Goal: Task Accomplishment & Management: Use online tool/utility

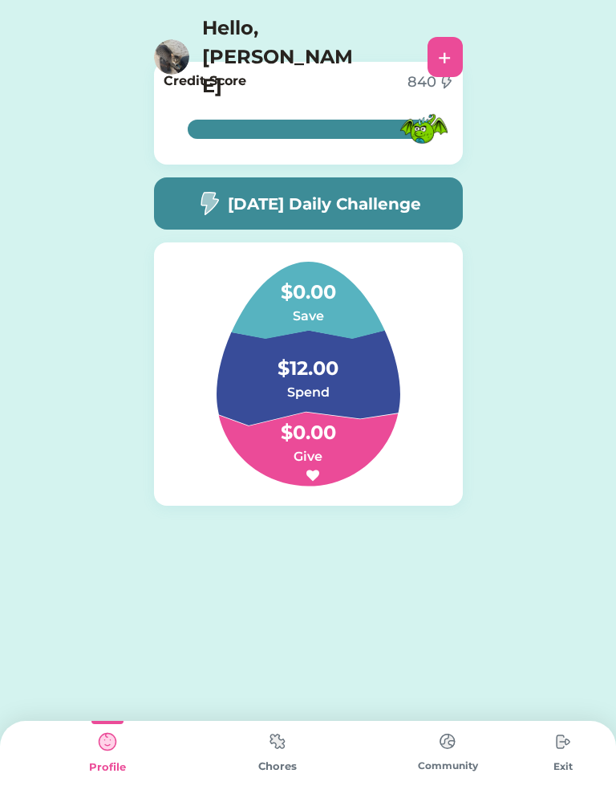
click at [274, 773] on div "Chores" at bounding box center [278, 766] width 170 height 16
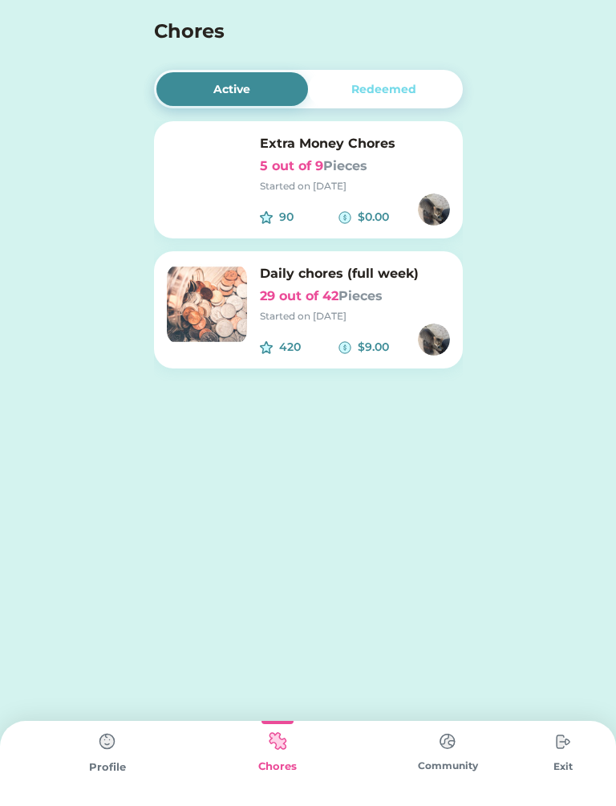
click at [144, 729] on div "Profile" at bounding box center [107, 763] width 170 height 85
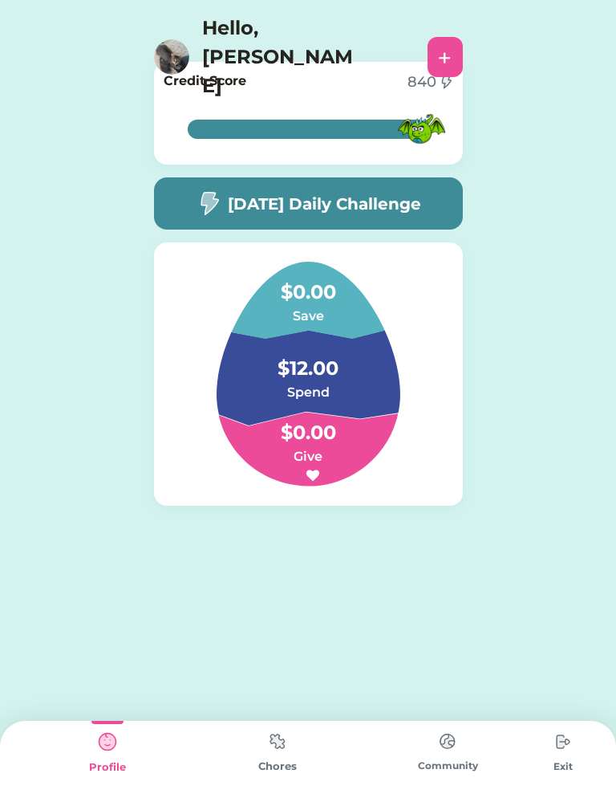
click at [132, 726] on div "Profile" at bounding box center [107, 763] width 170 height 85
click at [117, 744] on img at bounding box center [107, 741] width 32 height 32
click at [110, 741] on img at bounding box center [107, 741] width 32 height 32
click at [120, 743] on img at bounding box center [107, 741] width 32 height 32
click at [121, 721] on div at bounding box center [107, 722] width 32 height 3
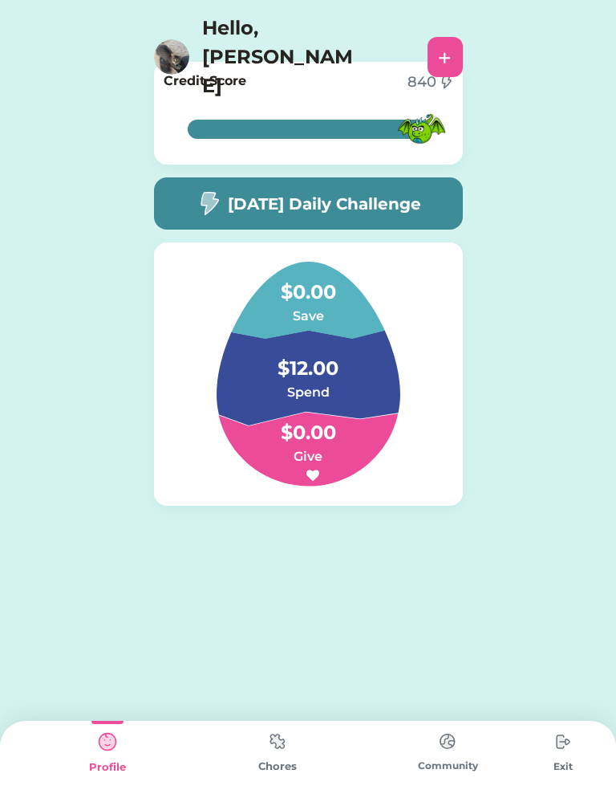
click at [350, 189] on div "[DATE] Daily Challenge" at bounding box center [308, 203] width 309 height 52
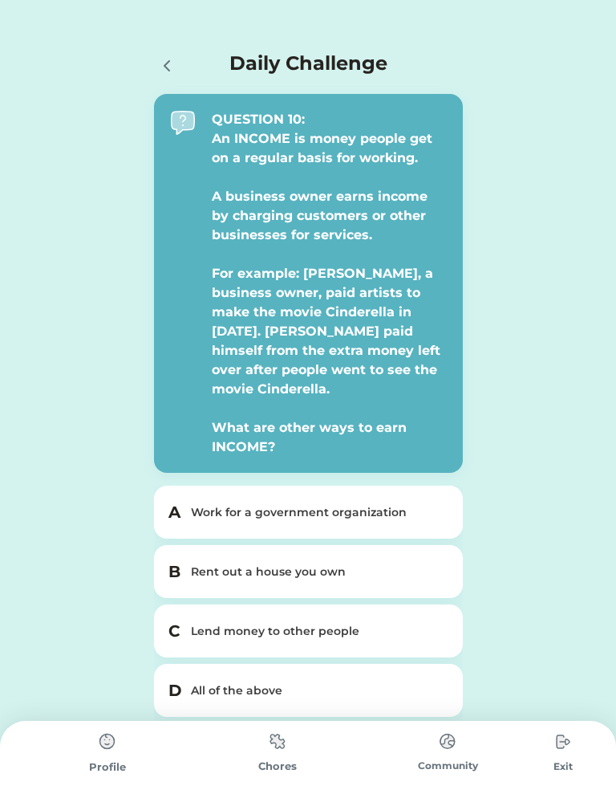
click at [424, 507] on div "A Work for a government organization" at bounding box center [308, 511] width 309 height 53
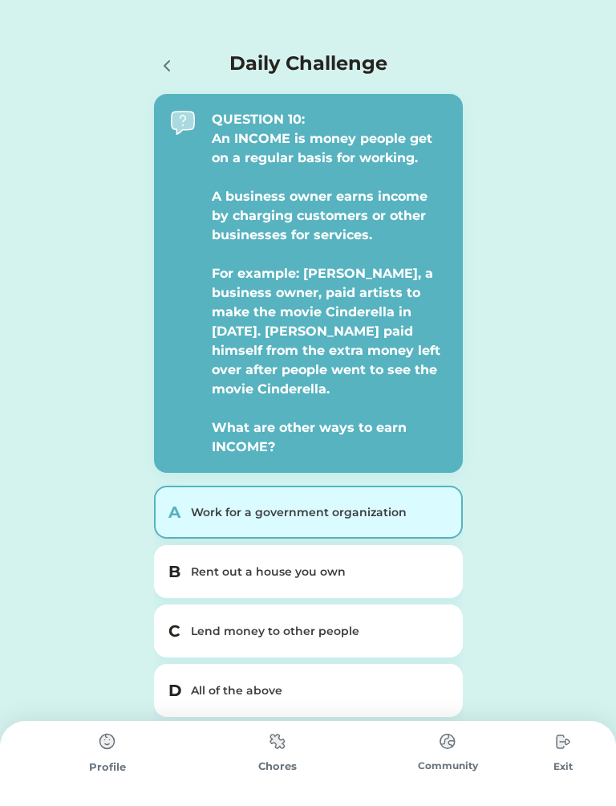
click at [391, 682] on div "All of the above" at bounding box center [318, 690] width 254 height 17
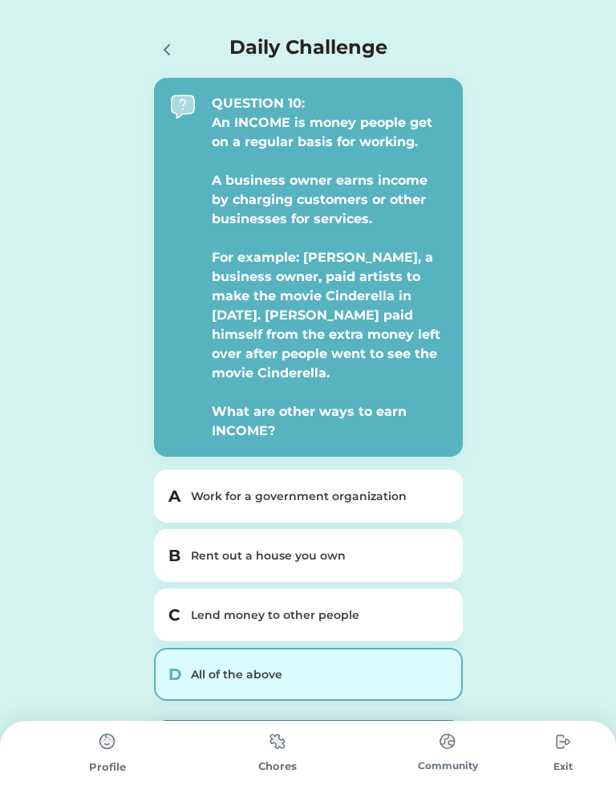
scroll to position [41, 0]
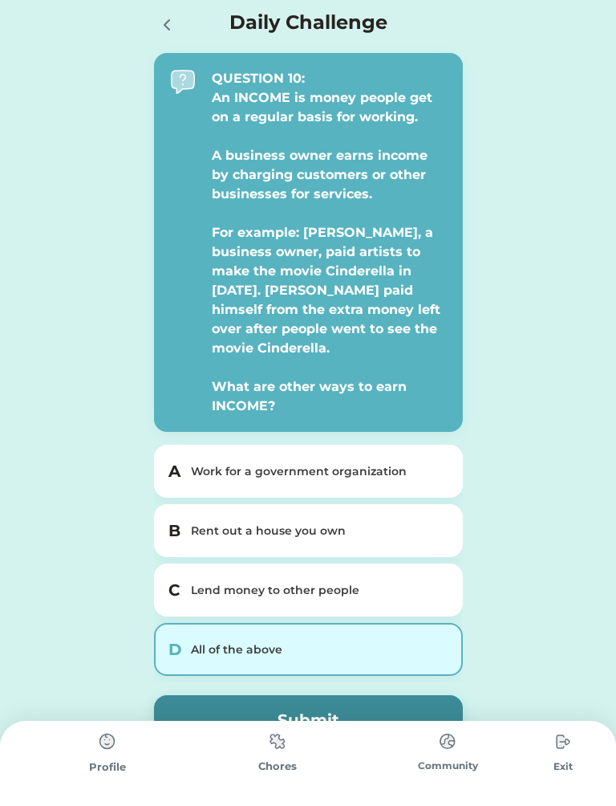
click at [392, 695] on button "Submit" at bounding box center [308, 720] width 309 height 50
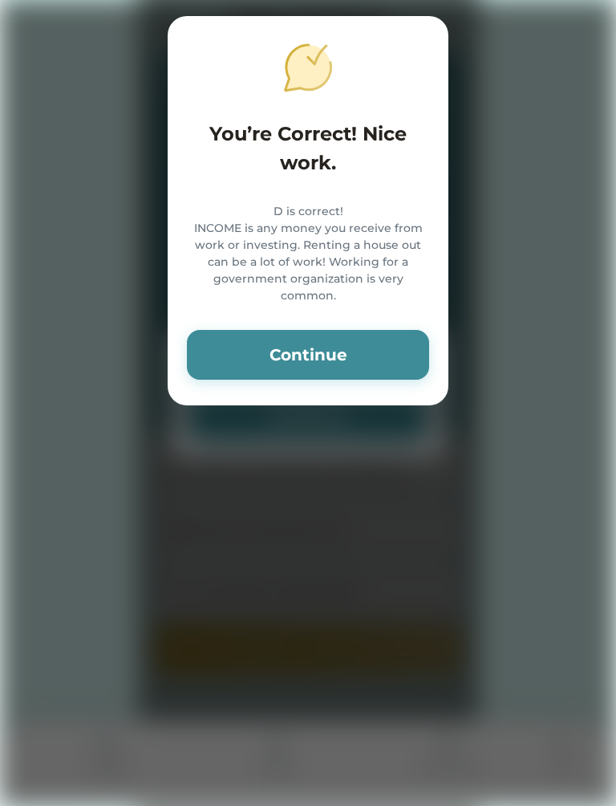
click at [360, 350] on button "Continue" at bounding box center [308, 355] width 242 height 50
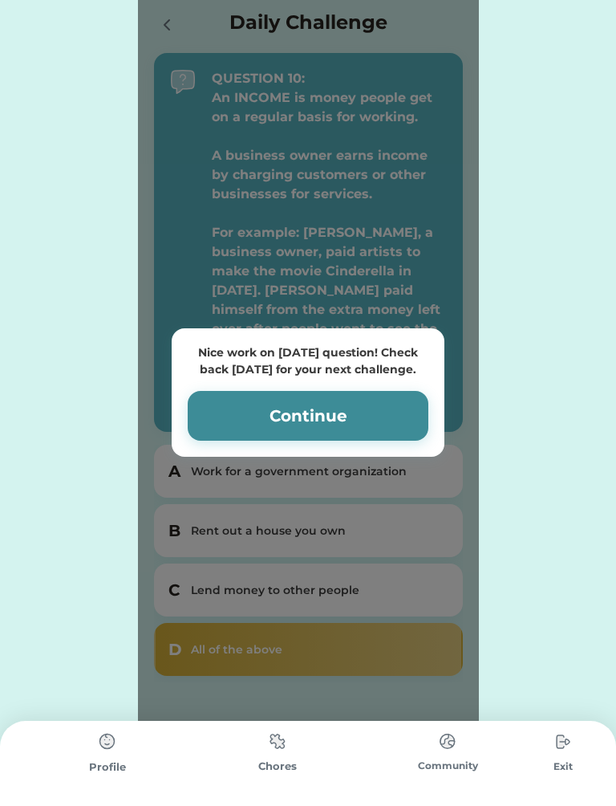
click at [309, 392] on button "Continue" at bounding box center [308, 416] width 241 height 50
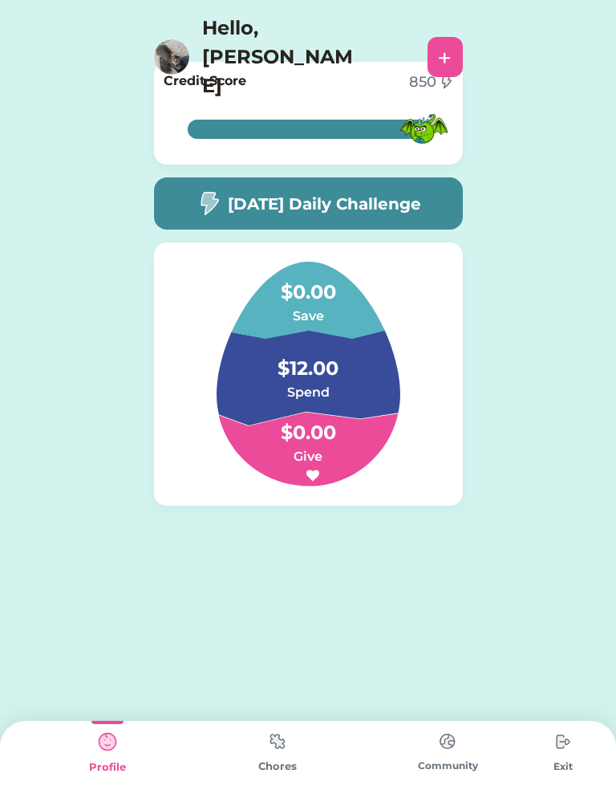
click at [292, 735] on img at bounding box center [278, 740] width 32 height 31
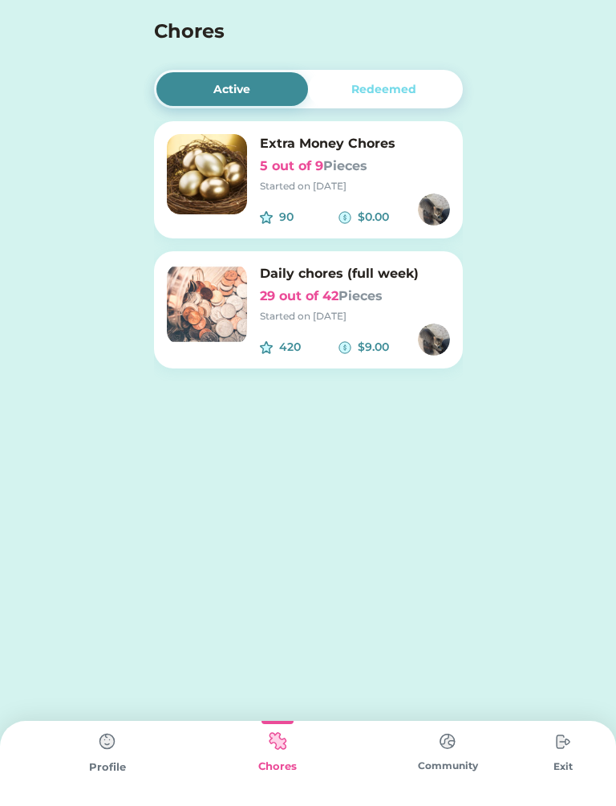
click at [187, 294] on img at bounding box center [207, 304] width 80 height 80
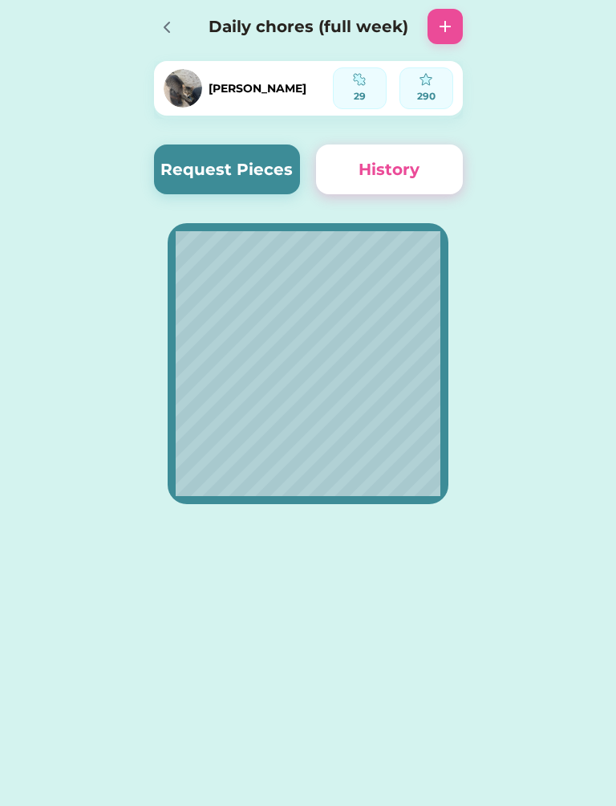
click at [216, 167] on button "Request Pieces" at bounding box center [227, 169] width 147 height 50
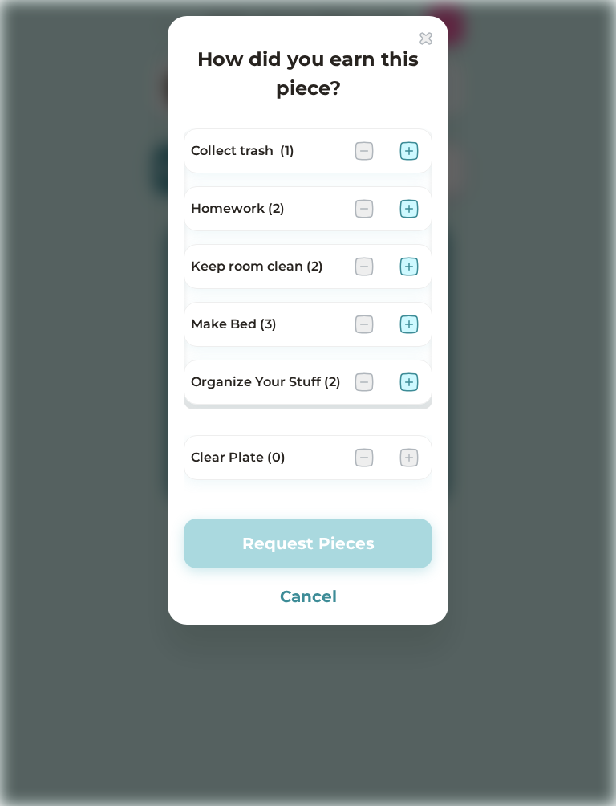
click at [415, 317] on img at bounding box center [409, 324] width 19 height 19
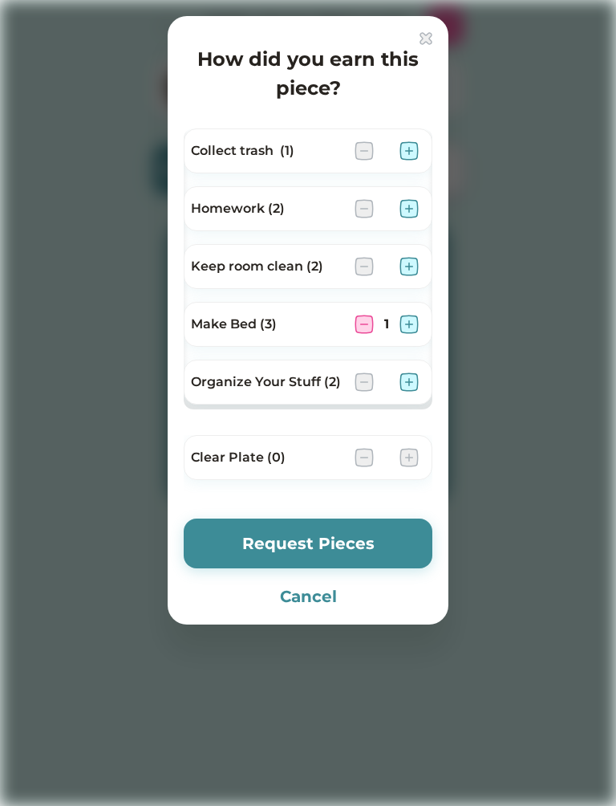
click at [393, 445] on div "Clear Plate (0)" at bounding box center [308, 457] width 249 height 45
click at [406, 465] on img at bounding box center [409, 457] width 19 height 19
click at [401, 376] on img at bounding box center [409, 381] width 19 height 19
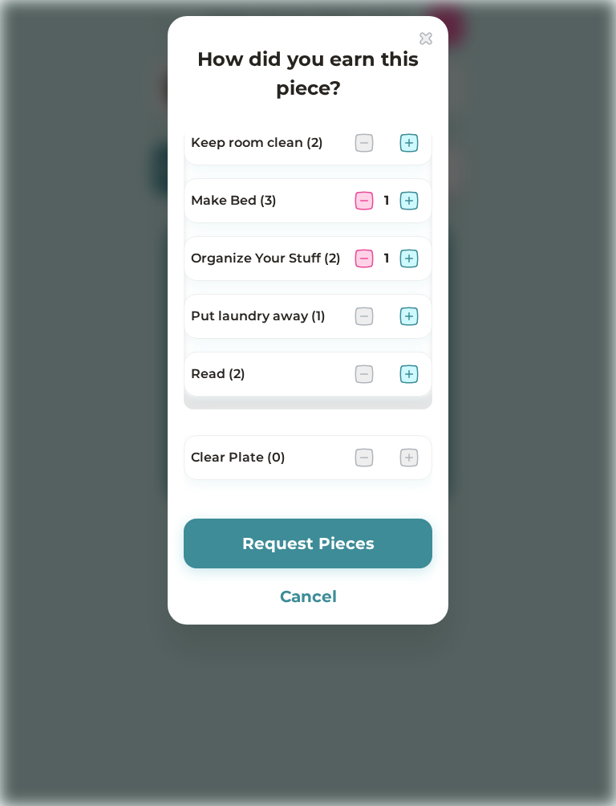
scroll to position [124, 0]
click at [343, 520] on button "Request Pieces" at bounding box center [308, 543] width 249 height 50
click at [338, 534] on button "Request Pieces" at bounding box center [308, 543] width 249 height 50
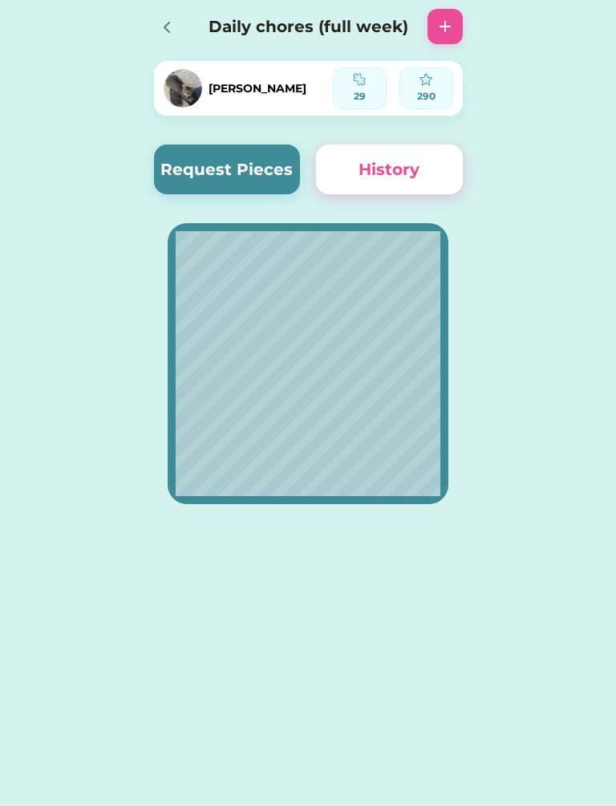
click at [169, 27] on icon at bounding box center [166, 27] width 19 height 19
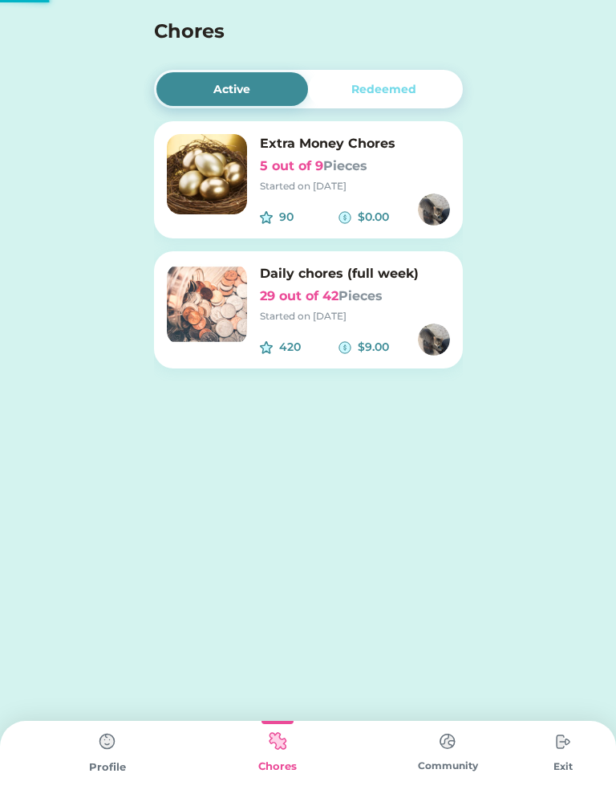
click at [167, 16] on div "Chores +" at bounding box center [308, 31] width 341 height 35
click at [236, 189] on img at bounding box center [207, 174] width 80 height 80
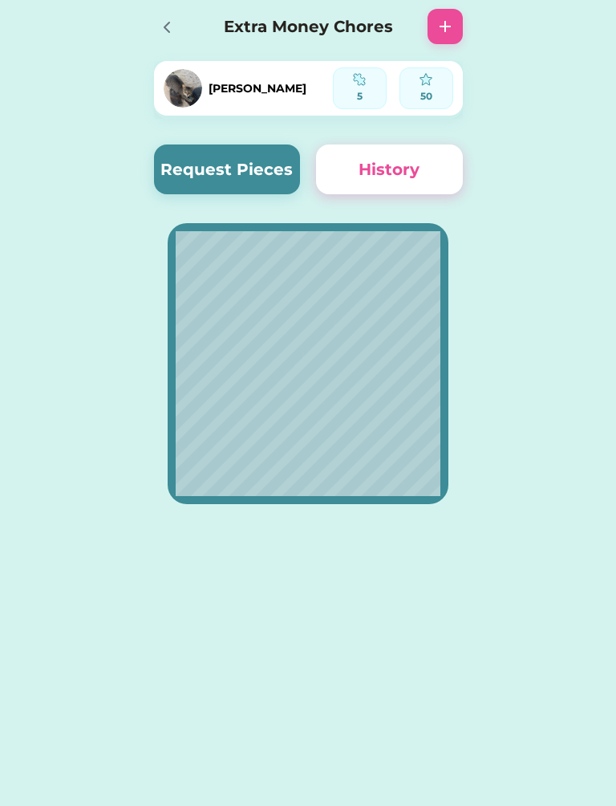
click at [228, 168] on button "Request Pieces" at bounding box center [227, 169] width 147 height 50
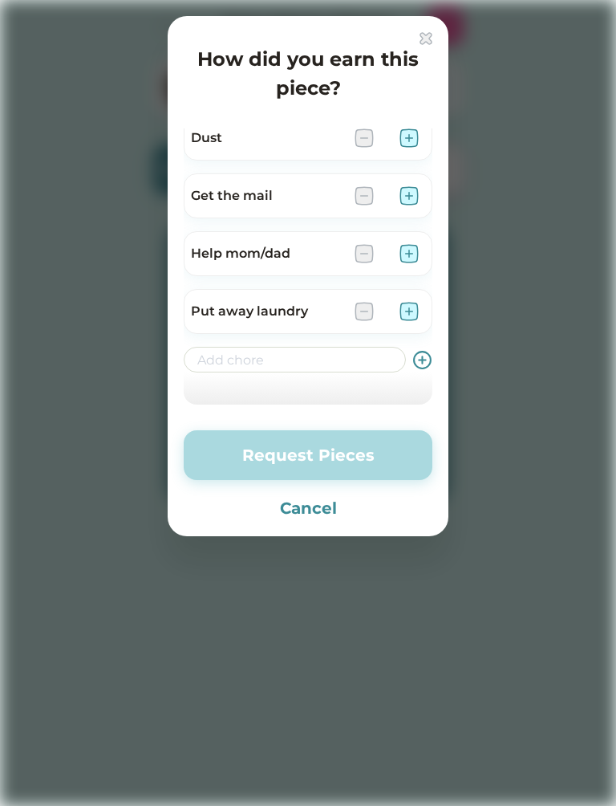
click at [416, 355] on use at bounding box center [422, 359] width 17 height 17
click at [424, 368] on use at bounding box center [422, 359] width 17 height 17
click at [301, 366] on input "input" at bounding box center [295, 360] width 222 height 26
type input "Clear plate"
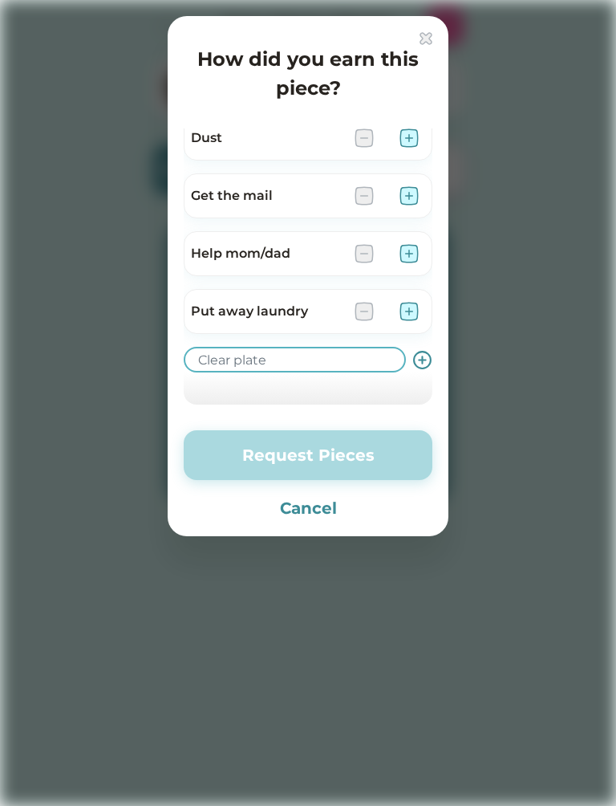
click at [429, 364] on use at bounding box center [422, 359] width 17 height 17
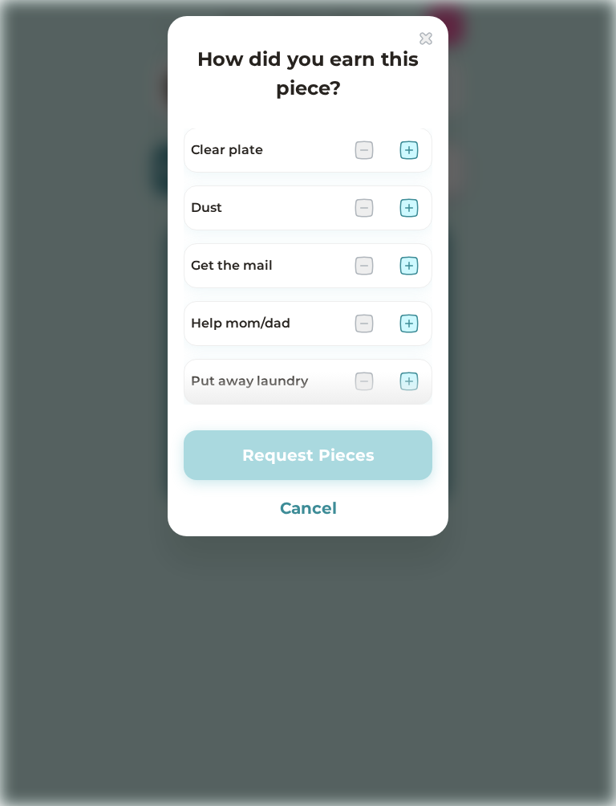
scroll to position [58, 0]
click at [414, 153] on img at bounding box center [409, 150] width 19 height 19
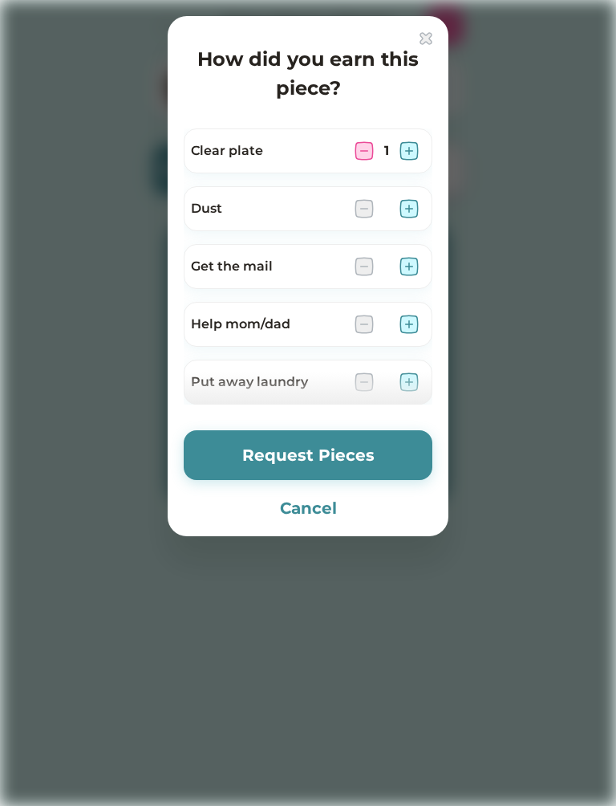
click at [359, 465] on button "Request Pieces" at bounding box center [308, 455] width 249 height 50
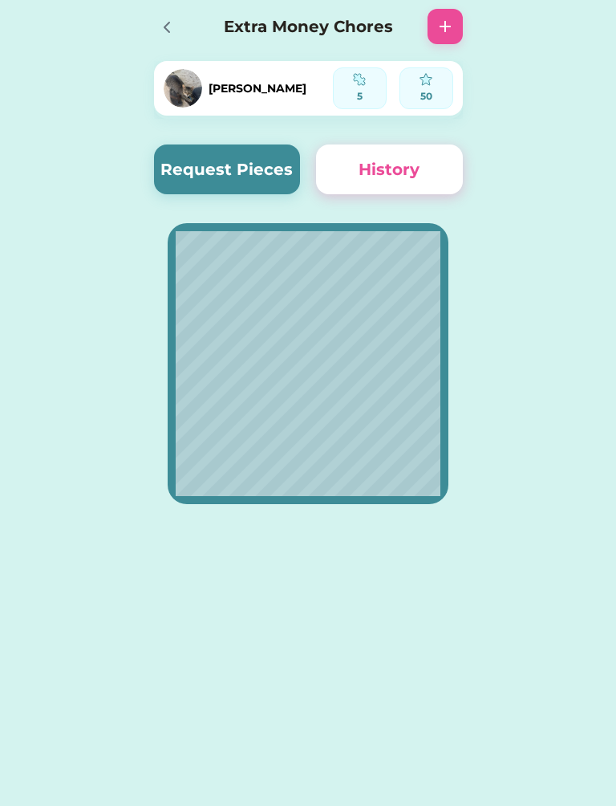
click at [156, 23] on div at bounding box center [166, 26] width 24 height 24
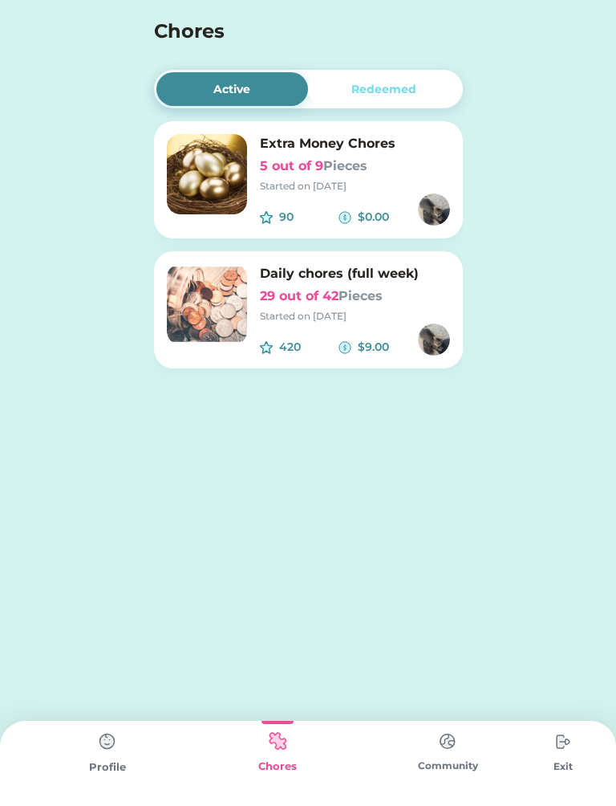
click at [243, 309] on img at bounding box center [207, 304] width 80 height 80
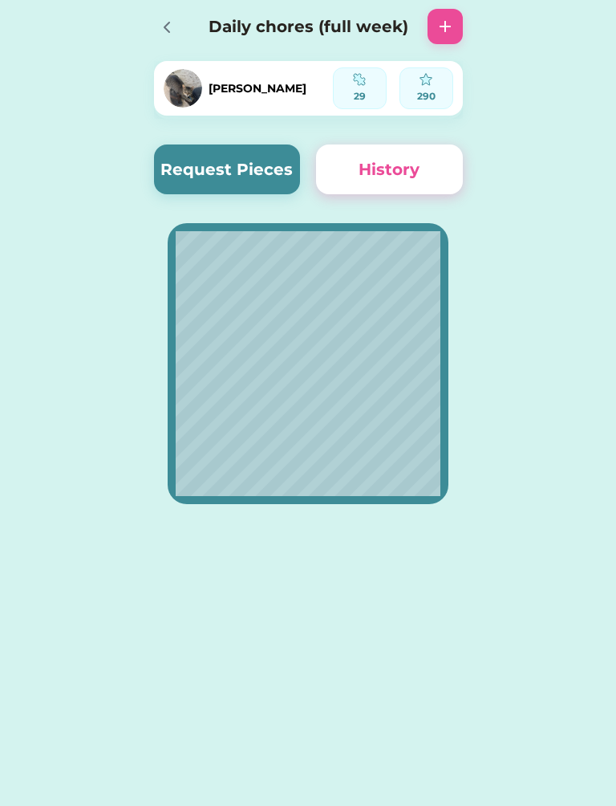
click at [224, 169] on button "Request Pieces" at bounding box center [227, 169] width 147 height 50
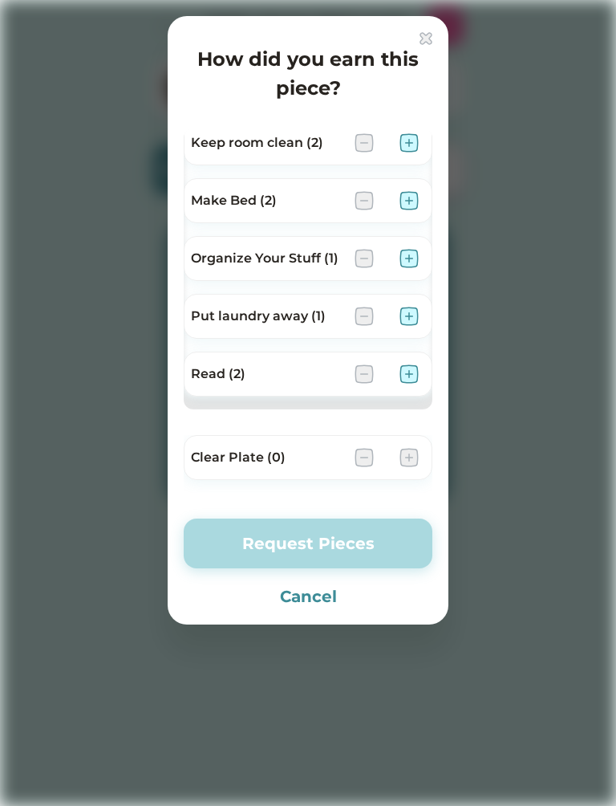
scroll to position [124, 0]
click at [311, 624] on div at bounding box center [308, 403] width 616 height 806
